Goal: Transaction & Acquisition: Purchase product/service

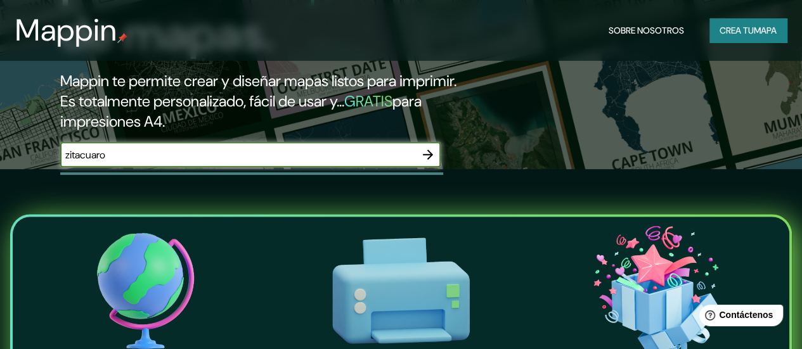
type input "zitacuaro"
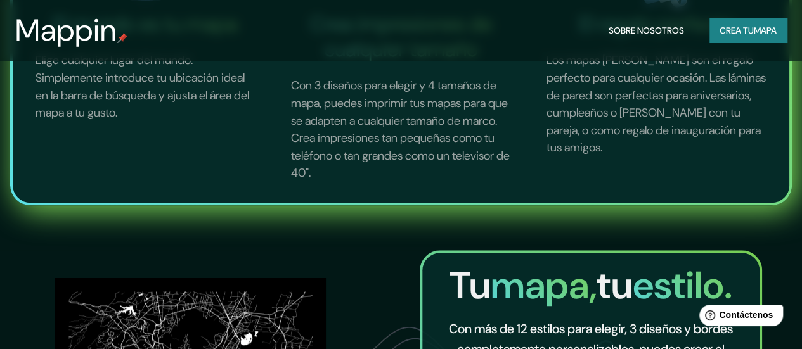
scroll to position [624, 0]
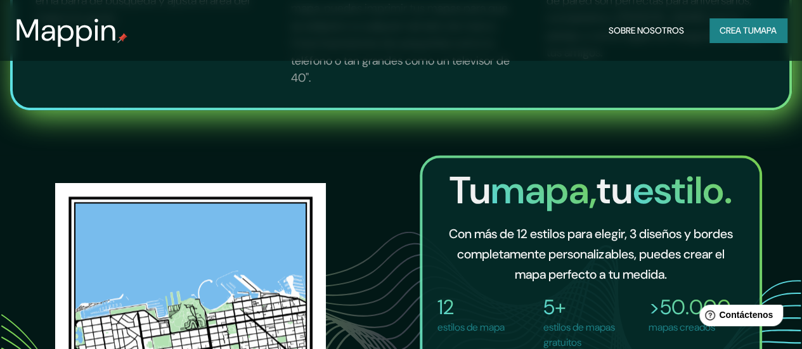
click at [757, 28] on font "mapa" at bounding box center [764, 30] width 23 height 11
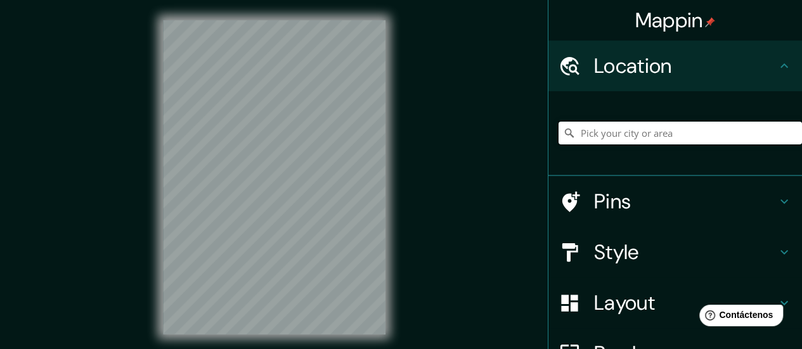
click at [622, 125] on input "Pick your city or area" at bounding box center [679, 133] width 243 height 23
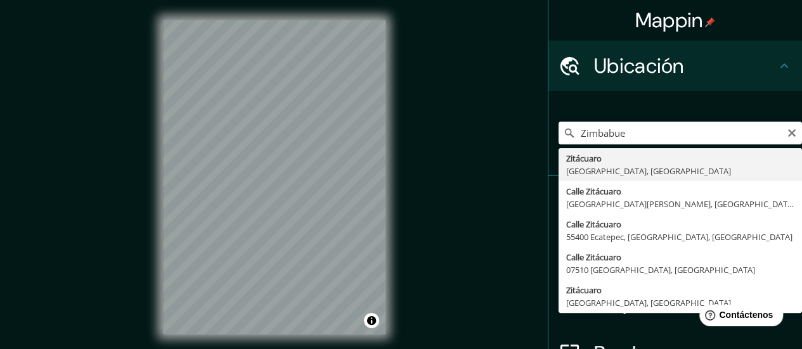
type input "Zitácuaro, [GEOGRAPHIC_DATA], [GEOGRAPHIC_DATA]"
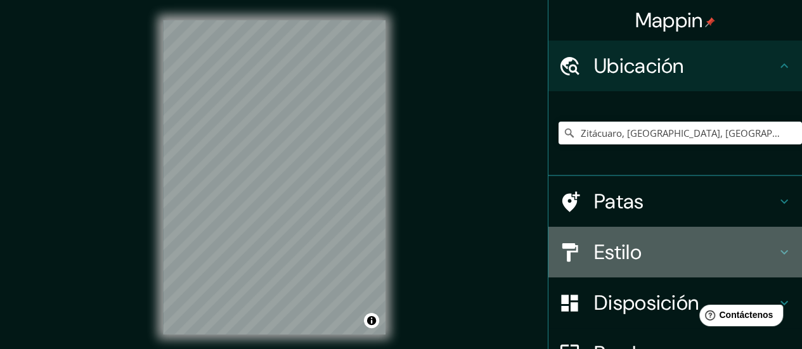
click at [613, 253] on font "Estilo" at bounding box center [618, 252] width 48 height 27
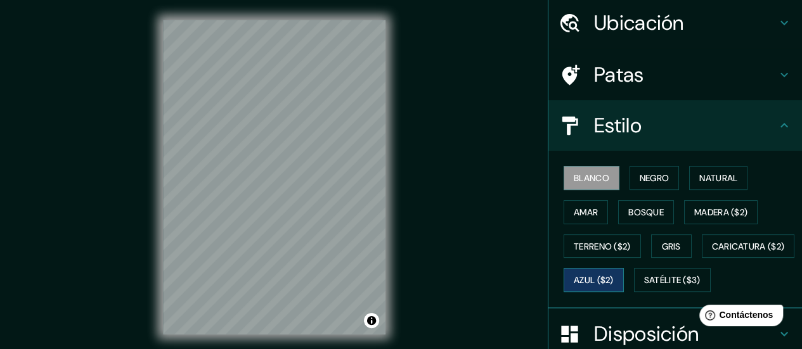
scroll to position [63, 0]
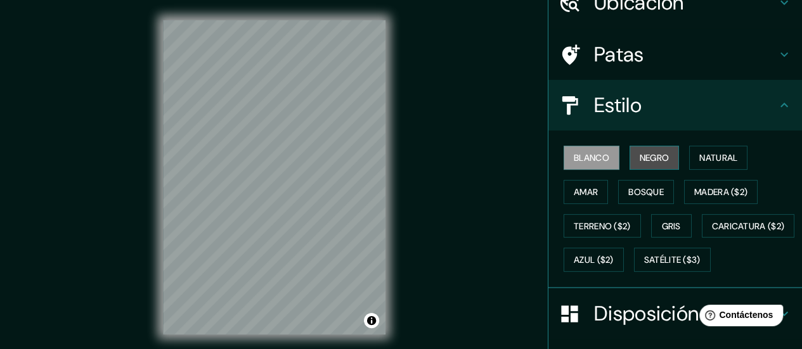
click at [656, 158] on font "Negro" at bounding box center [654, 157] width 30 height 11
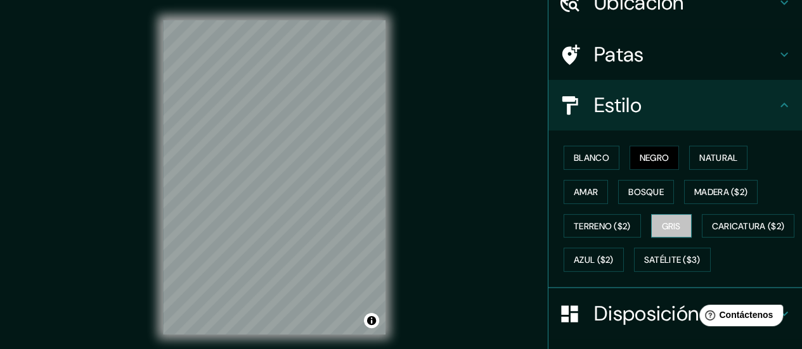
click at [670, 218] on font "Gris" at bounding box center [671, 226] width 19 height 16
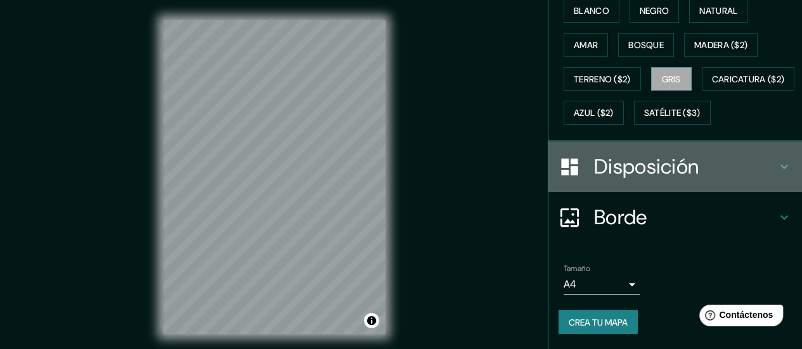
click at [682, 179] on font "Disposición" at bounding box center [646, 166] width 105 height 27
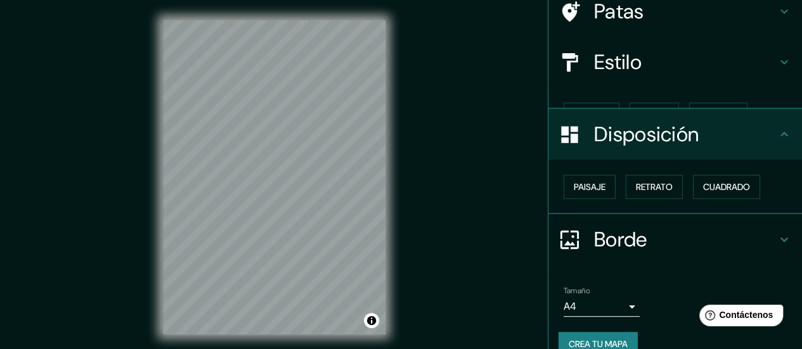
scroll to position [106, 0]
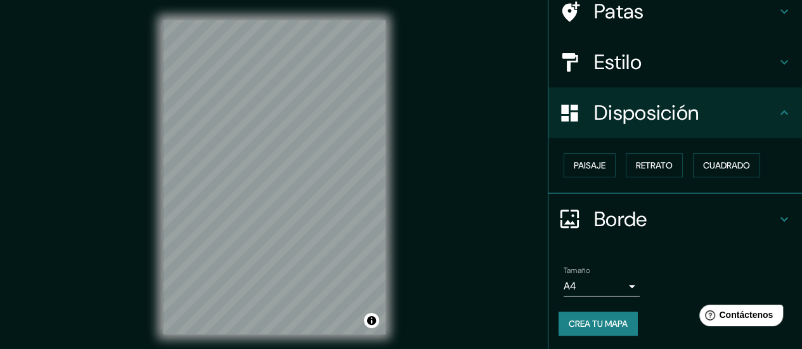
click at [663, 217] on h4 "Borde" at bounding box center [685, 219] width 183 height 25
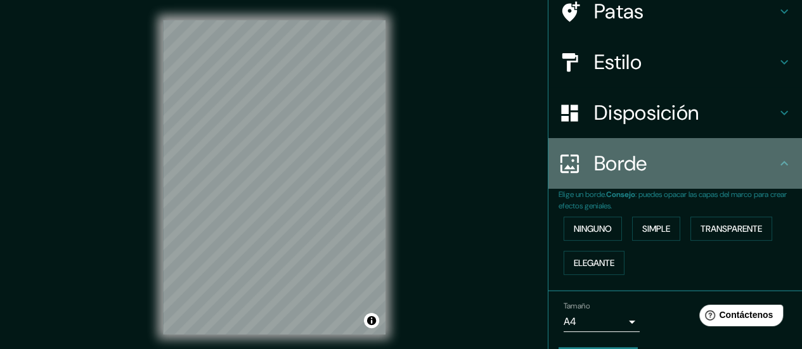
click at [663, 186] on div "Borde" at bounding box center [674, 163] width 253 height 51
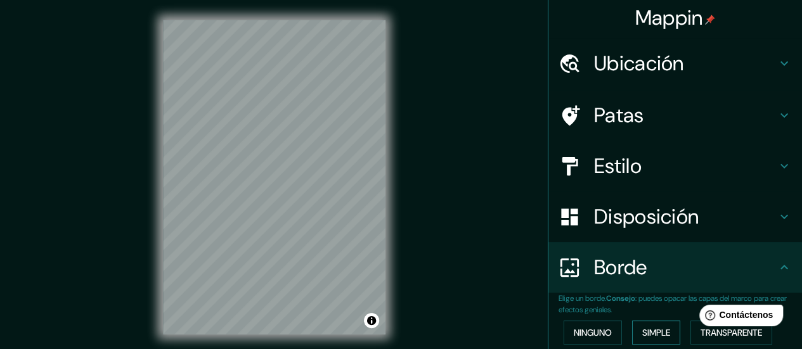
scroll to position [0, 0]
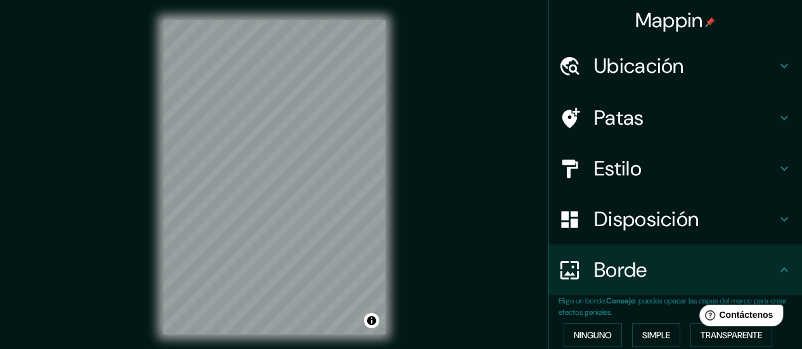
click at [492, 165] on div "Mappin Ubicación Zitácuaro, [GEOGRAPHIC_DATA], [GEOGRAPHIC_DATA] Patas Estilo D…" at bounding box center [401, 187] width 802 height 375
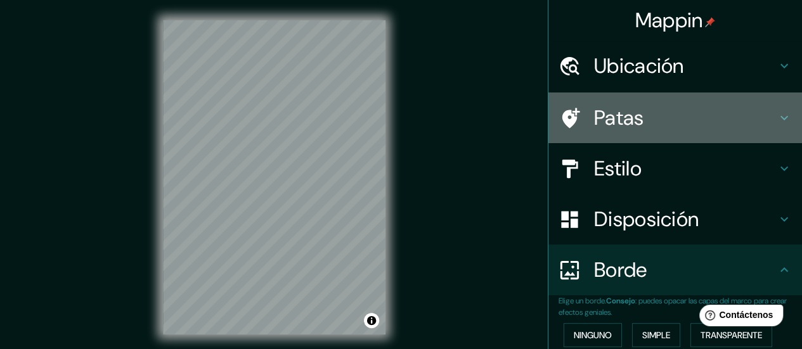
click at [623, 114] on font "Patas" at bounding box center [619, 118] width 50 height 27
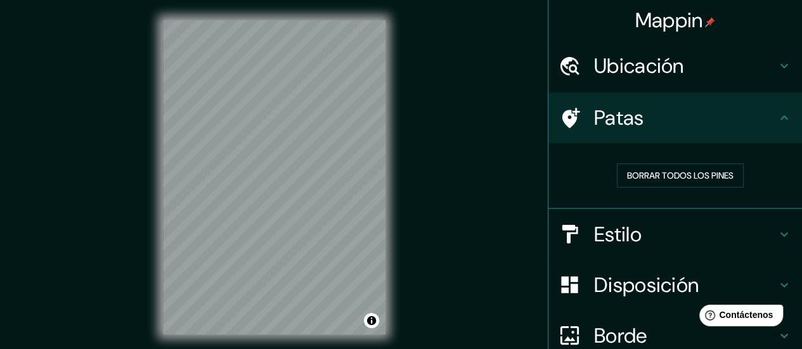
click at [655, 132] on div "Patas" at bounding box center [674, 118] width 253 height 51
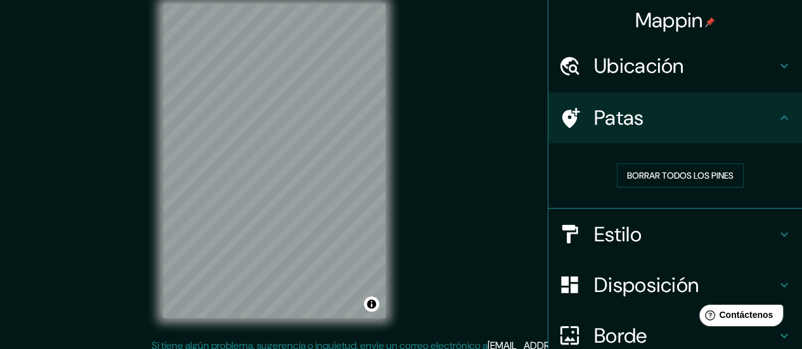
scroll to position [25, 0]
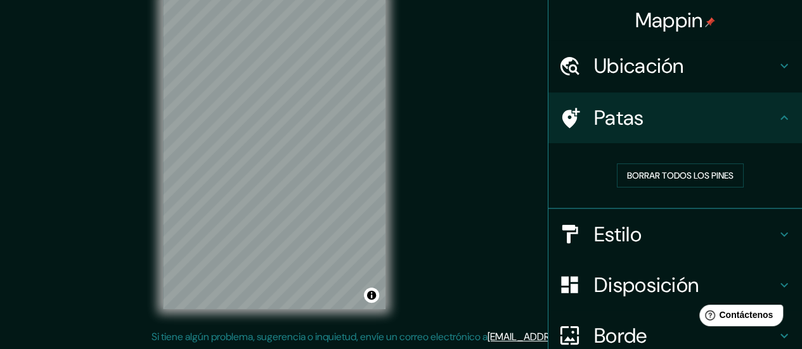
drag, startPoint x: 109, startPoint y: 172, endPoint x: 150, endPoint y: 158, distance: 42.9
click at [125, 164] on div "Mappin Ubicación Zitácuaro, [GEOGRAPHIC_DATA], [GEOGRAPHIC_DATA] Patas Borrar t…" at bounding box center [401, 162] width 802 height 375
